Goal: Navigation & Orientation: Understand site structure

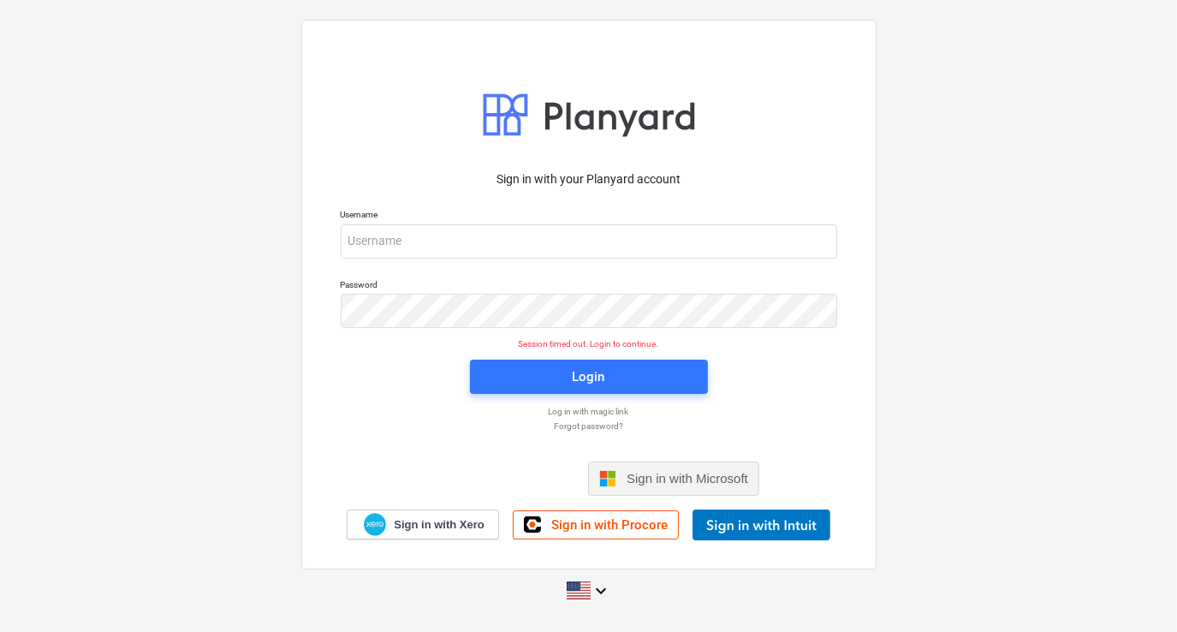
click at [664, 476] on span "Sign in with Microsoft" at bounding box center [688, 478] width 122 height 15
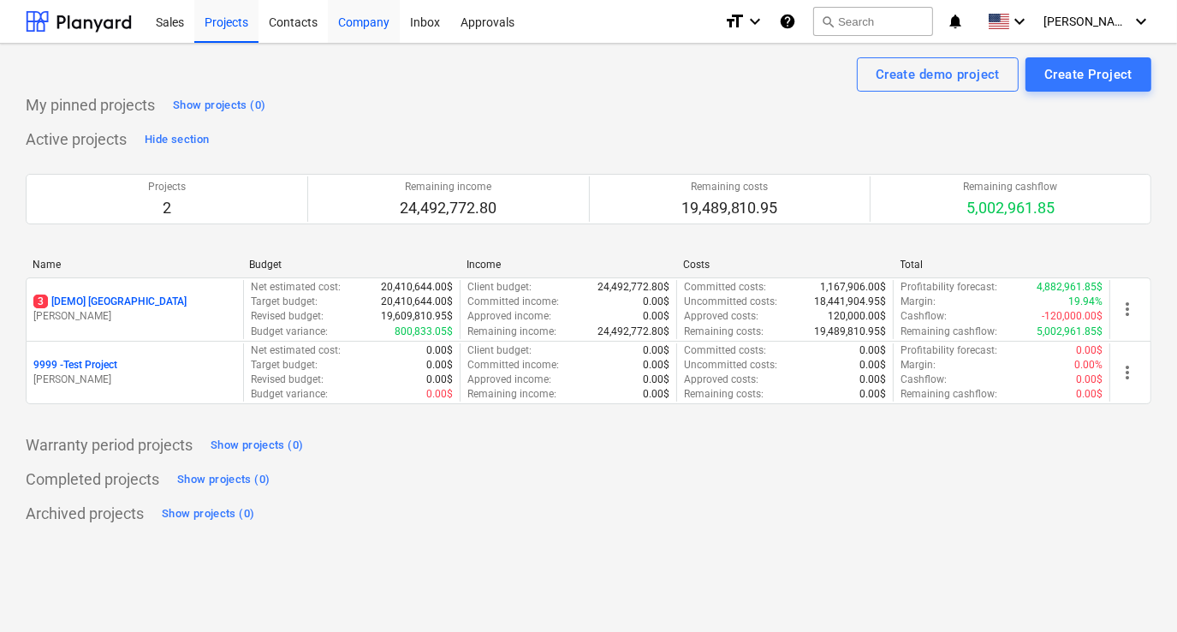
click at [366, 25] on div "Company" at bounding box center [364, 21] width 72 height 44
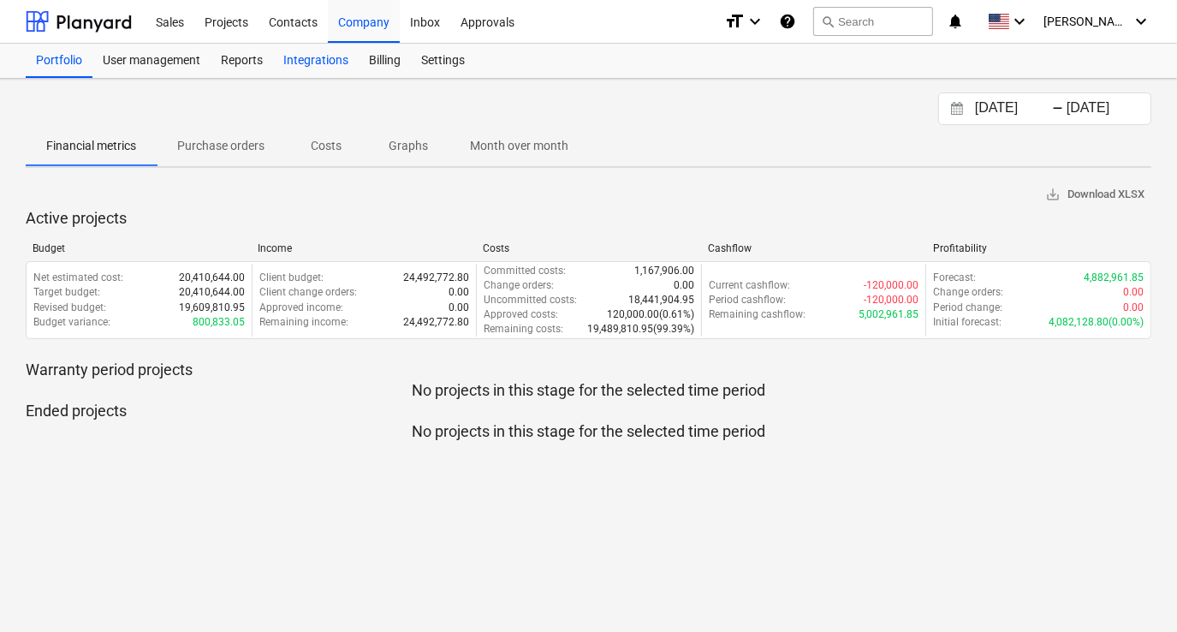
click at [325, 63] on div "Integrations" at bounding box center [316, 61] width 86 height 34
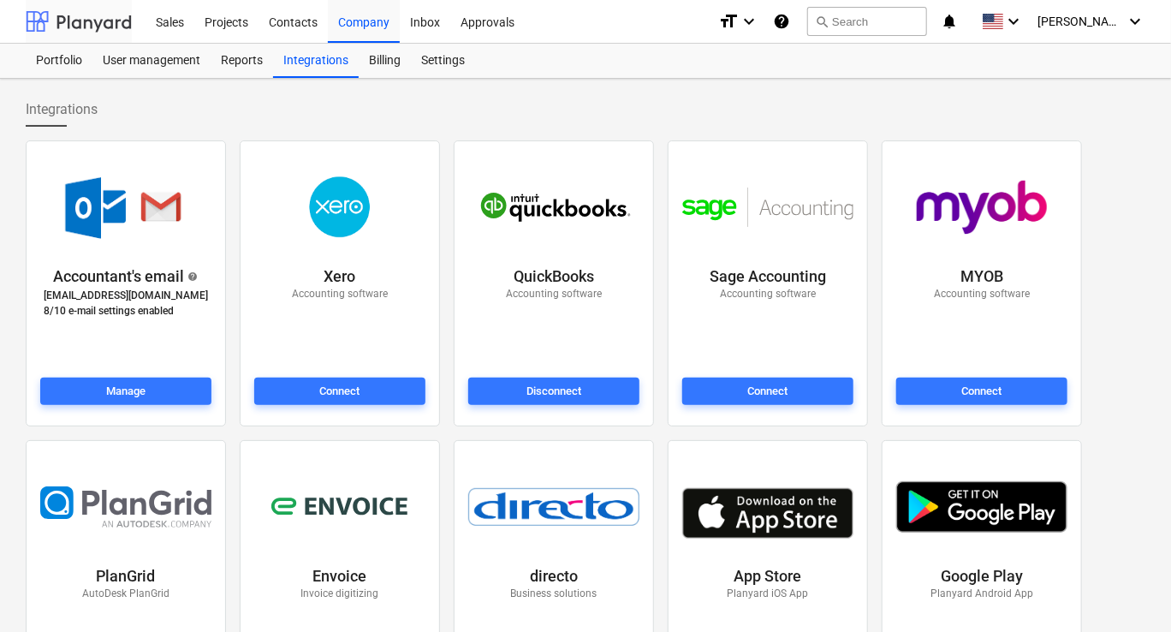
click at [98, 26] on div at bounding box center [79, 21] width 106 height 43
